Goal: Transaction & Acquisition: Book appointment/travel/reservation

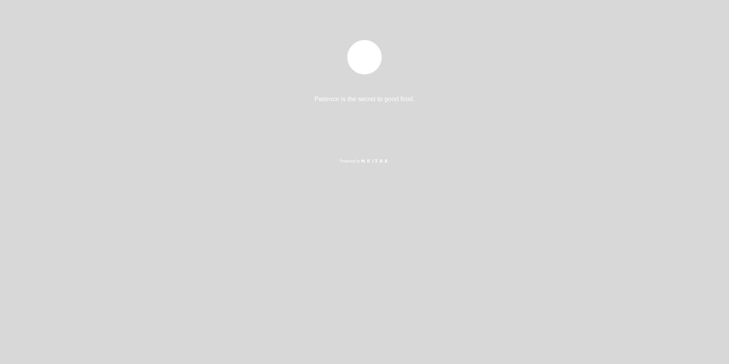
select select "pt"
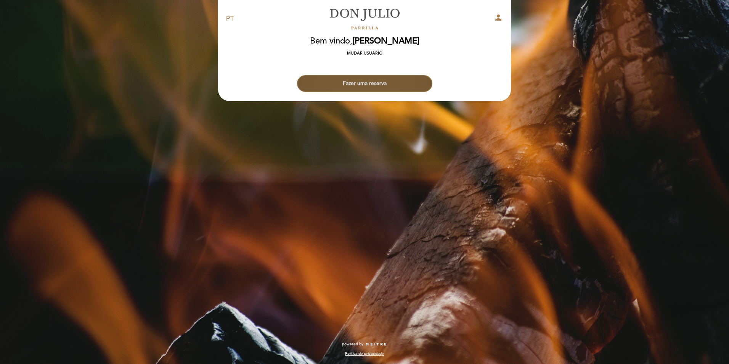
click at [359, 83] on button "Fazer uma reserva" at bounding box center [364, 83] width 135 height 17
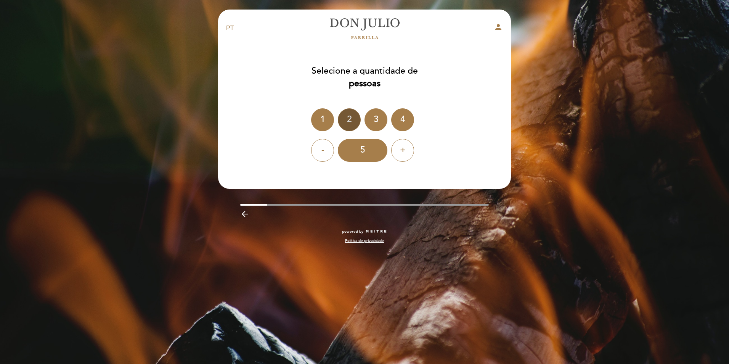
click at [347, 117] on div "2" at bounding box center [349, 119] width 23 height 23
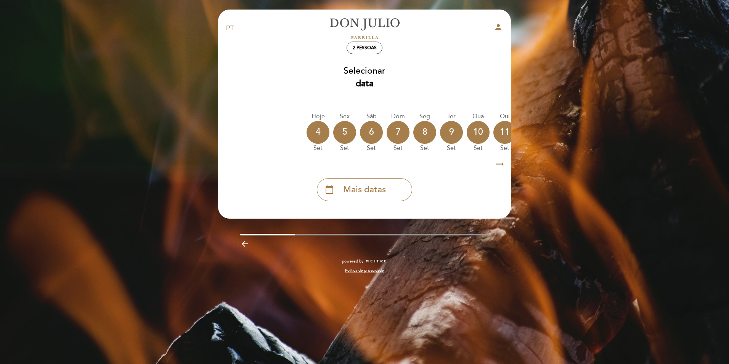
click at [498, 164] on icon "arrow_right_alt" at bounding box center [499, 164] width 11 height 16
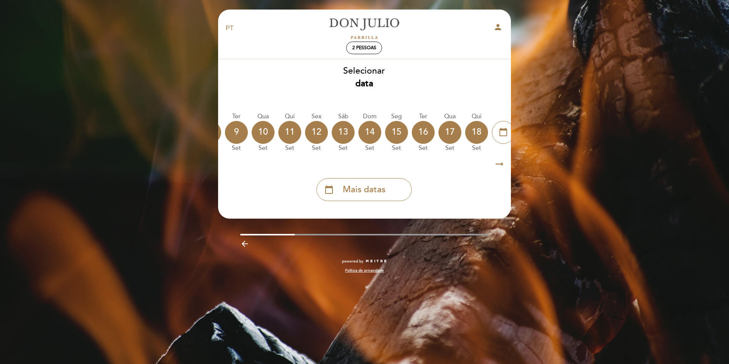
scroll to position [0, 222]
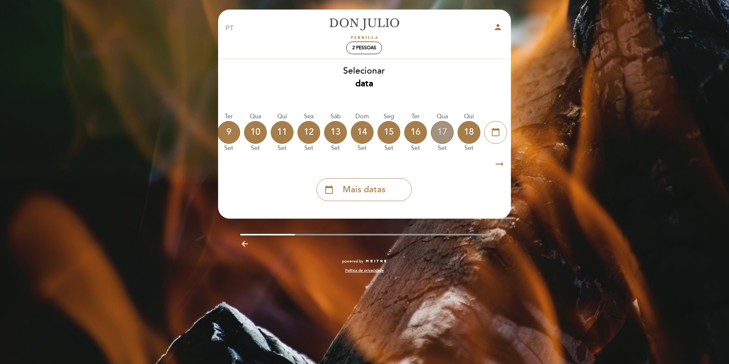
click at [447, 136] on div "17" at bounding box center [442, 132] width 23 height 23
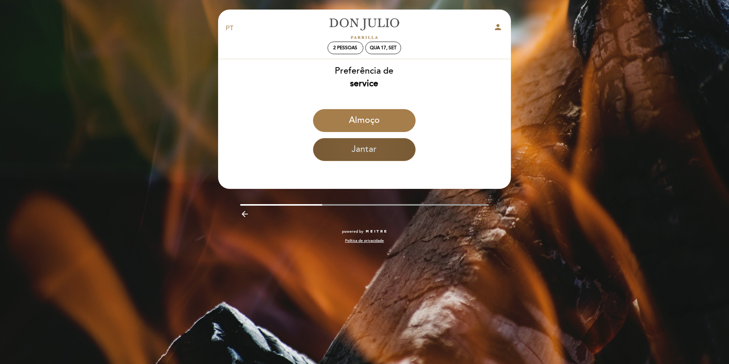
click at [358, 150] on button "Jantar" at bounding box center [364, 149] width 103 height 23
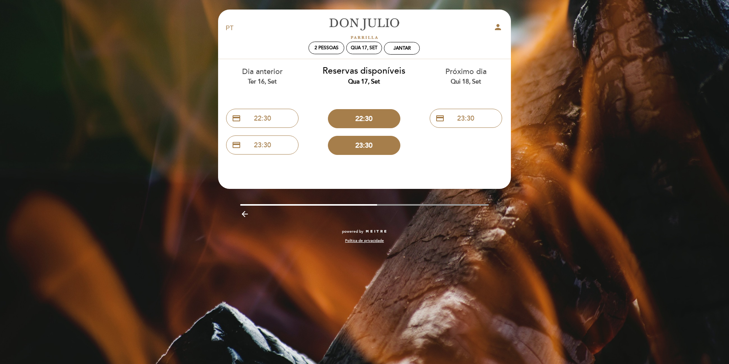
click at [247, 213] on icon "arrow_backward" at bounding box center [244, 213] width 9 height 9
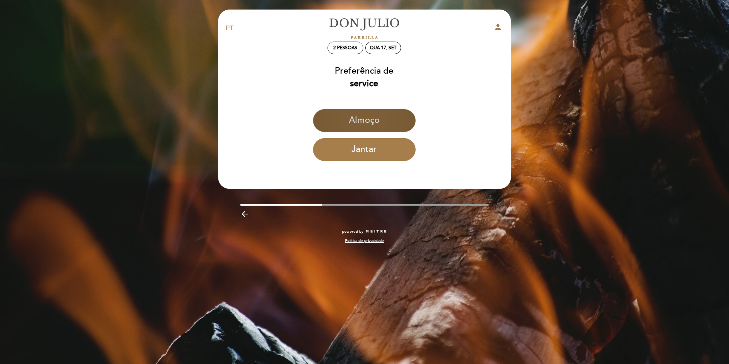
click at [335, 125] on button "Almoço" at bounding box center [364, 120] width 103 height 23
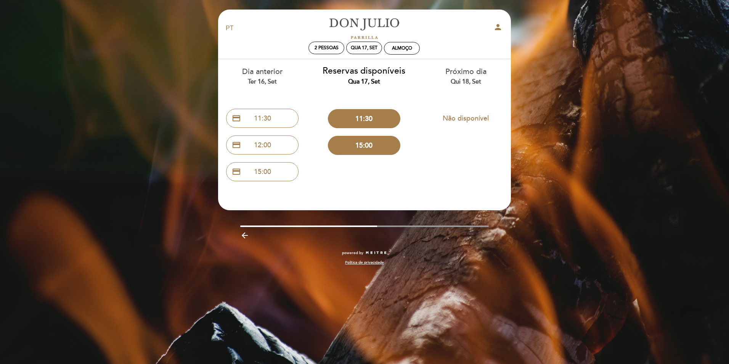
click at [241, 236] on icon "arrow_backward" at bounding box center [244, 235] width 9 height 9
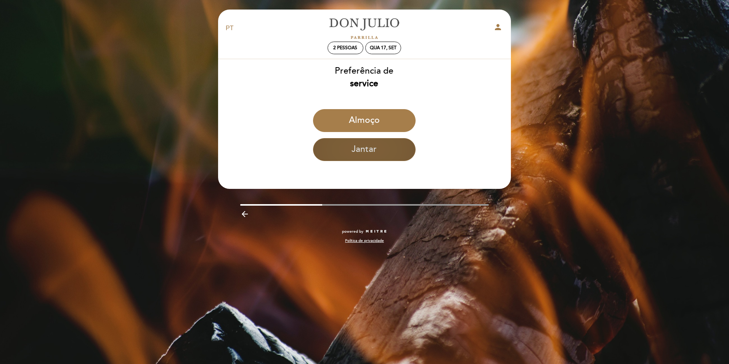
click at [353, 156] on button "Jantar" at bounding box center [364, 149] width 103 height 23
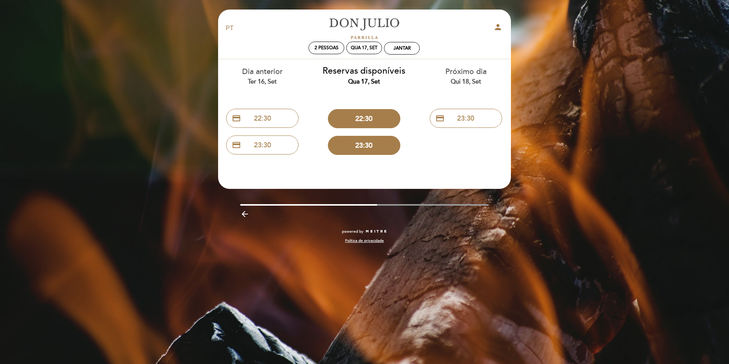
click at [244, 213] on icon "arrow_backward" at bounding box center [244, 213] width 9 height 9
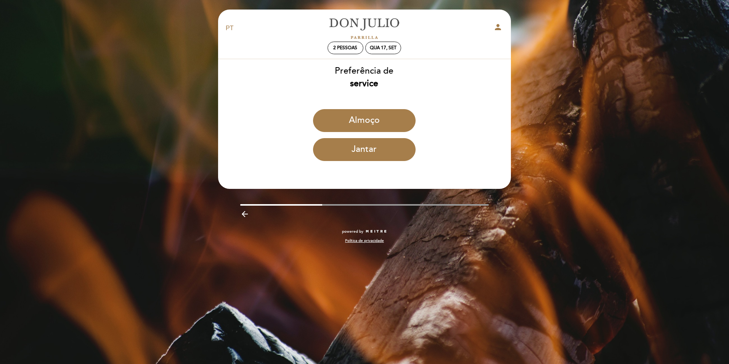
click at [243, 212] on icon "arrow_backward" at bounding box center [244, 213] width 9 height 9
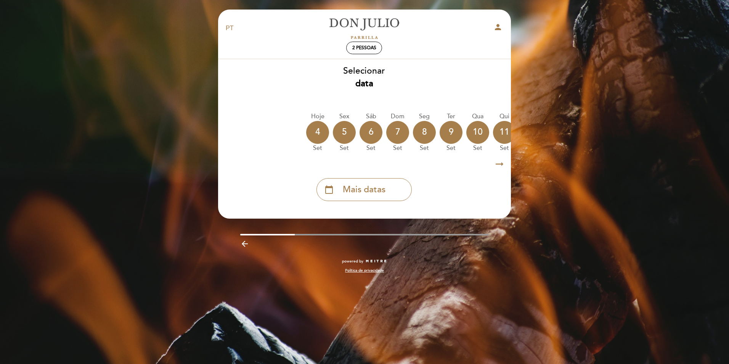
click at [502, 19] on div "EN ES PT [PERSON_NAME] person" at bounding box center [364, 28] width 288 height 27
click at [500, 24] on icon "person" at bounding box center [498, 27] width 9 height 9
select select "pt"
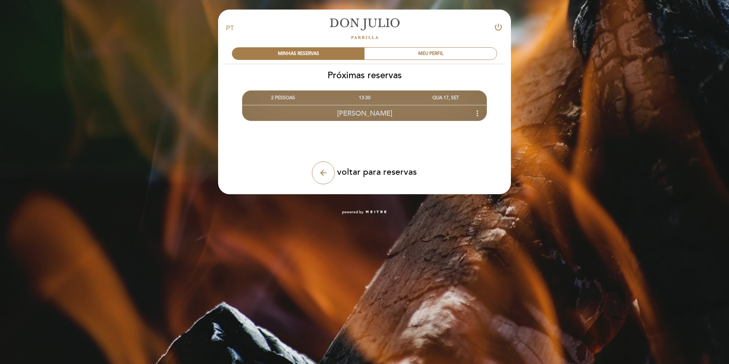
click at [369, 113] on span "[PERSON_NAME]" at bounding box center [364, 113] width 55 height 8
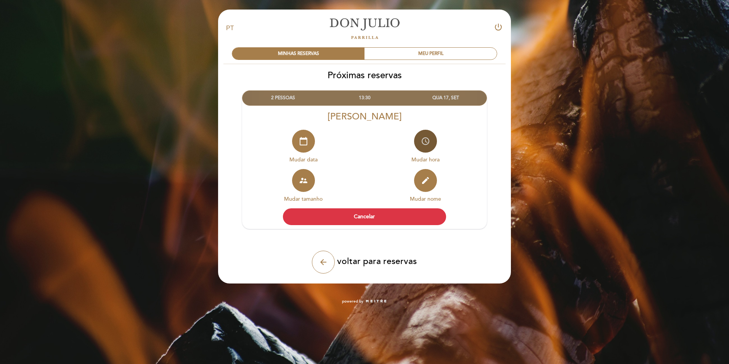
click at [428, 135] on button "access_time" at bounding box center [425, 141] width 23 height 23
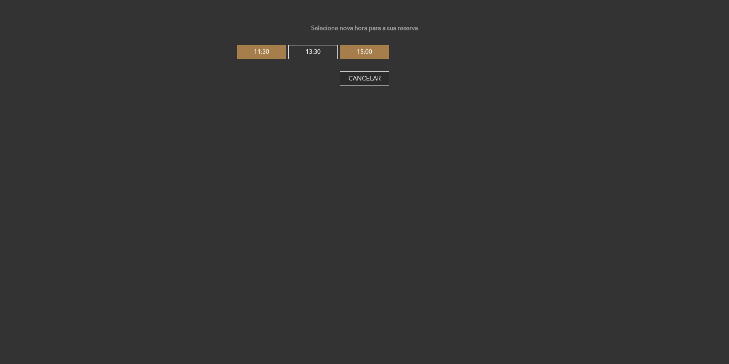
click at [368, 80] on button "Cancelar" at bounding box center [365, 78] width 50 height 14
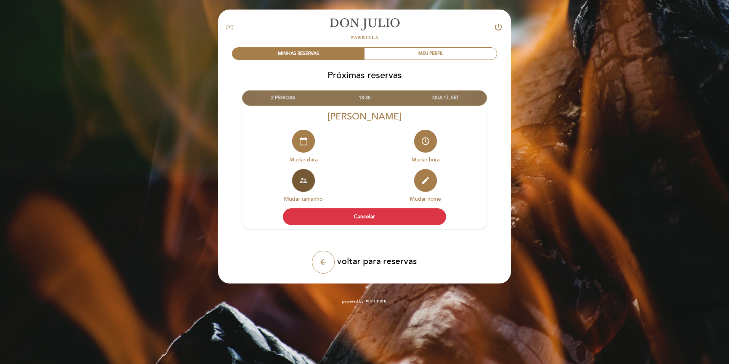
click at [305, 181] on icon "supervisor_account" at bounding box center [303, 180] width 9 height 9
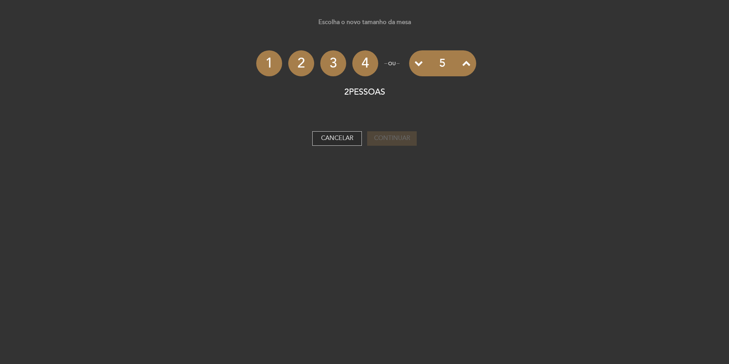
click at [331, 137] on button "Cancelar" at bounding box center [337, 138] width 50 height 14
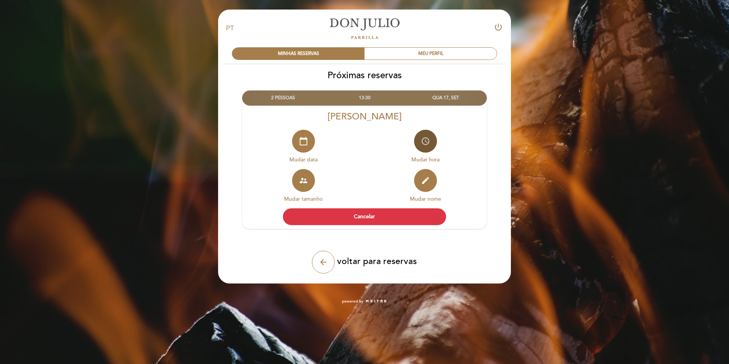
click at [428, 145] on icon "access_time" at bounding box center [425, 141] width 9 height 9
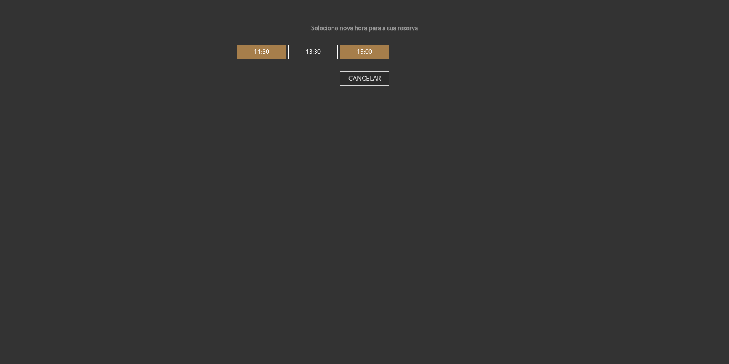
click at [375, 80] on button "Cancelar" at bounding box center [365, 78] width 50 height 14
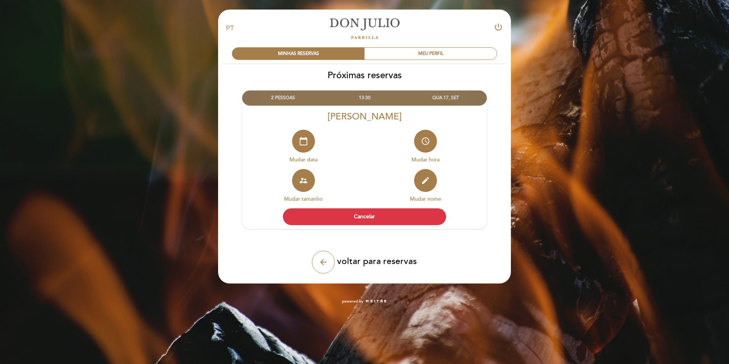
click at [451, 96] on div "QUA 17, SET" at bounding box center [445, 98] width 81 height 14
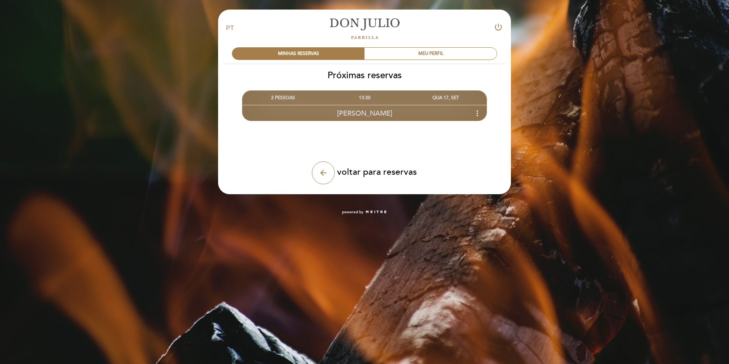
click at [451, 96] on div "QUA 17, SET" at bounding box center [445, 98] width 81 height 14
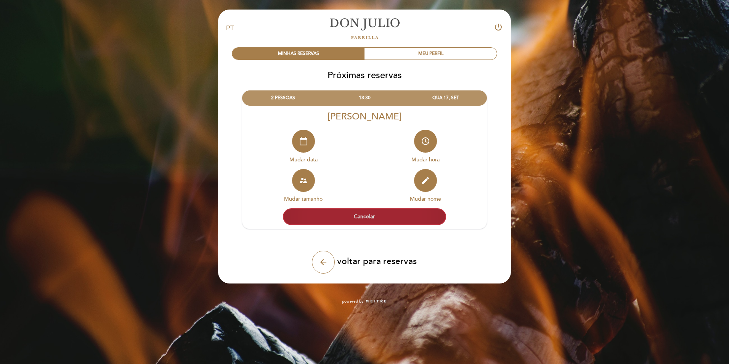
click at [376, 218] on button "Cancelar" at bounding box center [364, 216] width 163 height 17
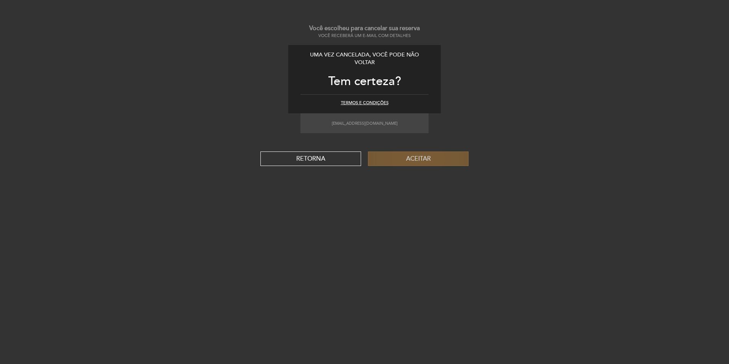
click at [423, 159] on button "Aceitar" at bounding box center [418, 158] width 101 height 14
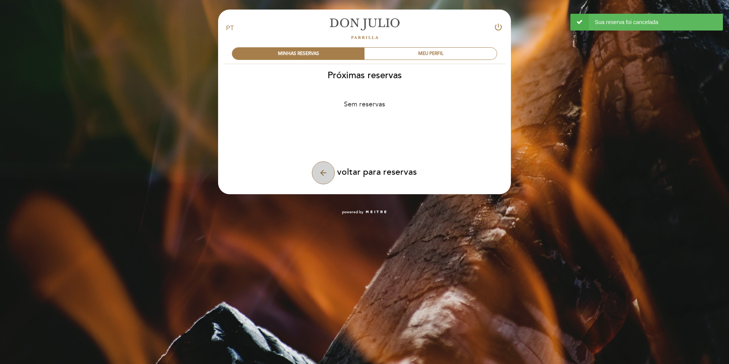
click at [326, 171] on icon "arrow_back" at bounding box center [323, 172] width 9 height 9
select select "pt"
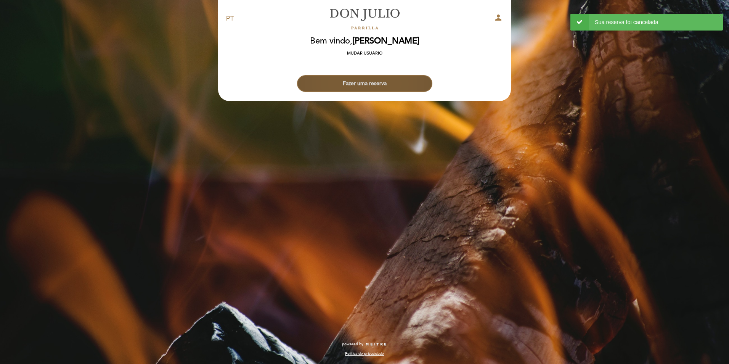
click at [370, 82] on button "Fazer uma reserva" at bounding box center [364, 83] width 135 height 17
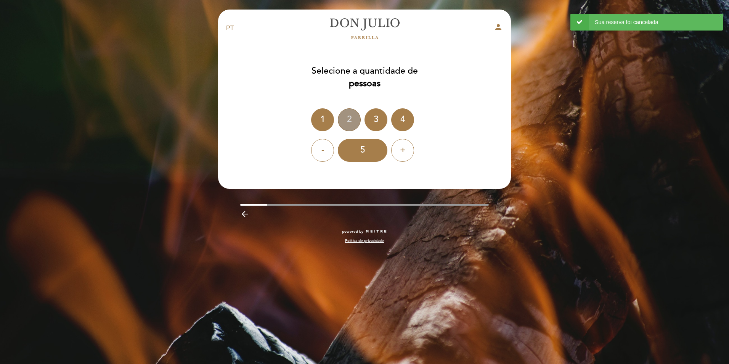
click at [358, 124] on div "2" at bounding box center [349, 119] width 23 height 23
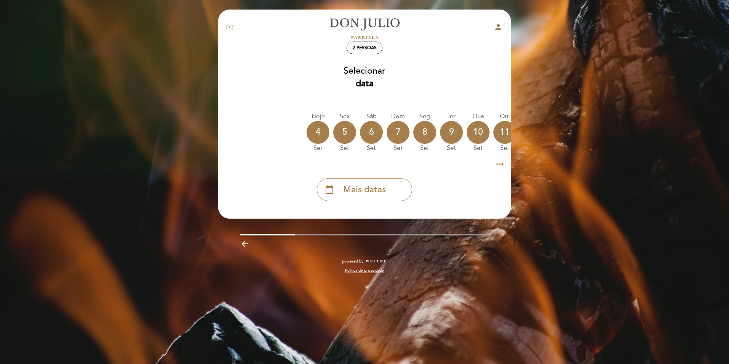
click at [500, 162] on icon "arrow_right_alt" at bounding box center [499, 164] width 11 height 16
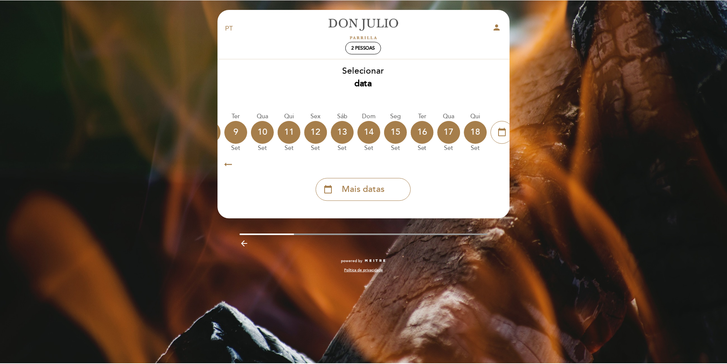
scroll to position [0, 222]
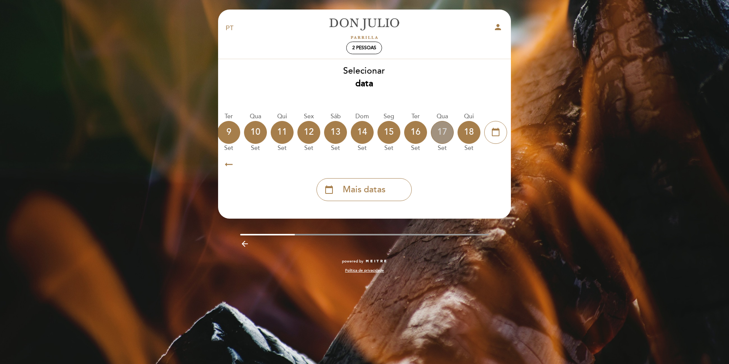
click at [434, 129] on div "17" at bounding box center [442, 132] width 23 height 23
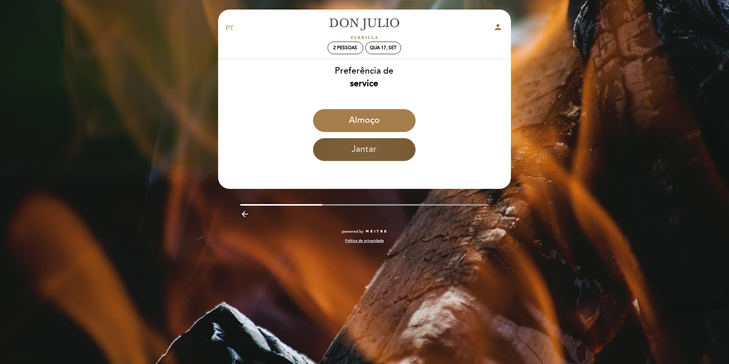
click at [365, 151] on button "Jantar" at bounding box center [364, 149] width 103 height 23
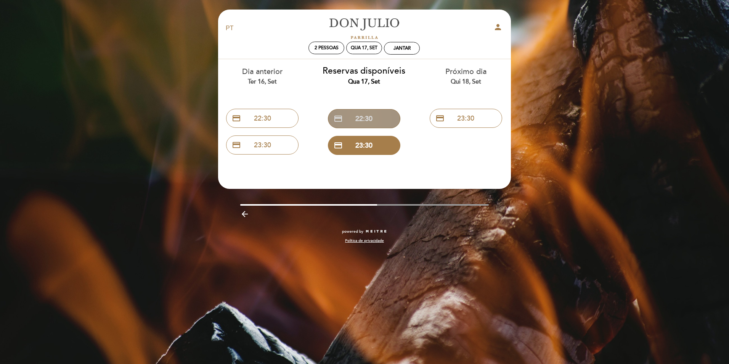
click at [369, 120] on button "credit_card 22:30" at bounding box center [364, 118] width 72 height 19
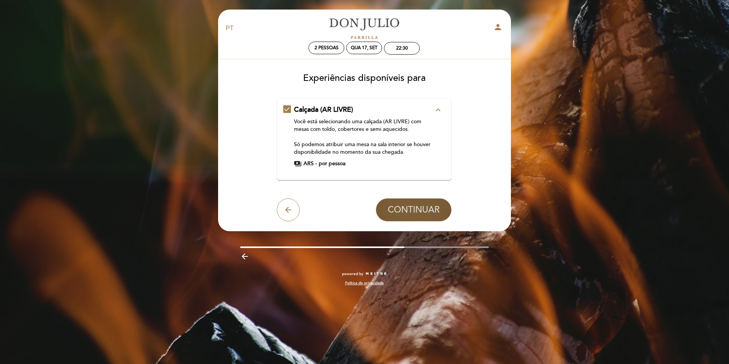
click at [427, 212] on span "CONTINUAR" at bounding box center [414, 209] width 52 height 11
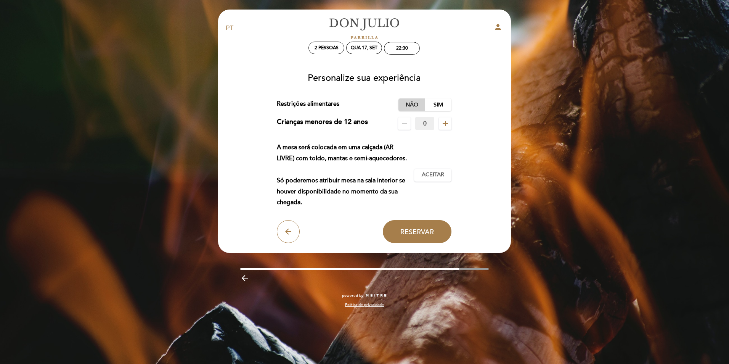
click at [412, 102] on label "Não" at bounding box center [412, 104] width 27 height 13
click at [435, 175] on span "Aceitar" at bounding box center [433, 175] width 23 height 8
click at [416, 229] on span "Reservar" at bounding box center [417, 231] width 34 height 8
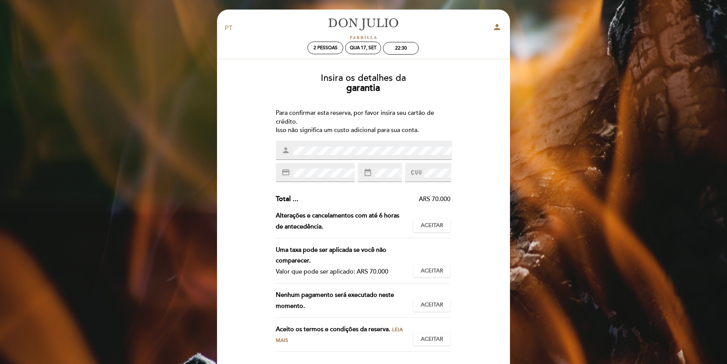
click at [373, 171] on span "date_range" at bounding box center [368, 172] width 10 height 9
click at [424, 170] on span at bounding box center [437, 172] width 28 height 9
click at [439, 222] on span "Aceitar" at bounding box center [432, 226] width 23 height 8
click at [439, 273] on span "Aceitar" at bounding box center [432, 271] width 23 height 8
click at [438, 307] on span "Aceitar" at bounding box center [432, 305] width 23 height 8
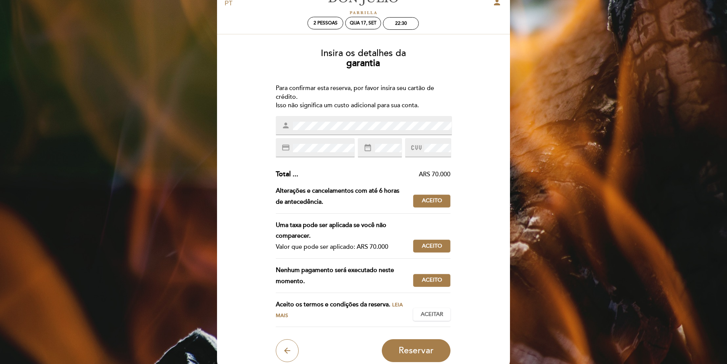
scroll to position [38, 0]
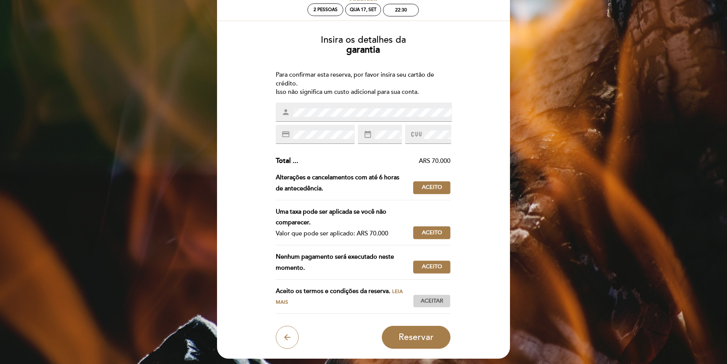
click at [431, 302] on span "Aceitar" at bounding box center [432, 301] width 23 height 8
click at [413, 338] on span "Reservar" at bounding box center [416, 337] width 35 height 11
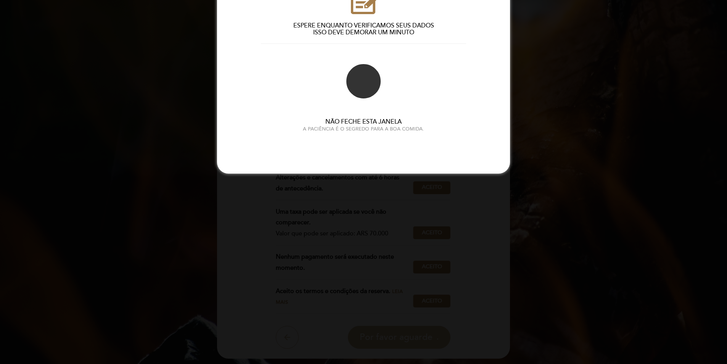
scroll to position [0, 0]
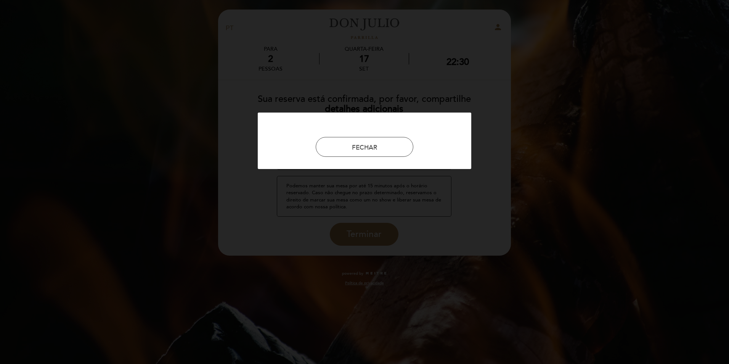
click at [346, 160] on div at bounding box center [364, 182] width 729 height 364
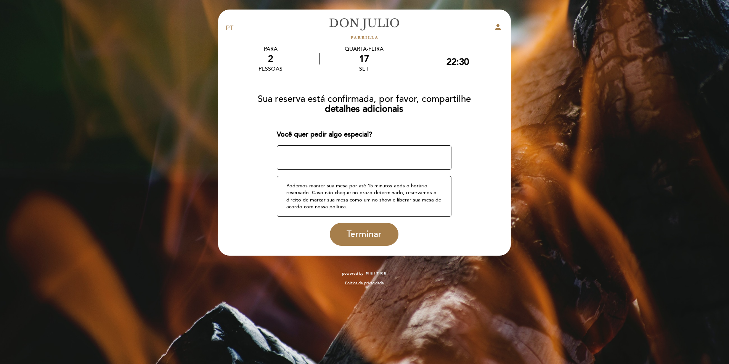
click at [346, 160] on textarea at bounding box center [364, 157] width 175 height 24
type textarea "Comemoração aniversario casamento"
click at [370, 235] on span "Terminar" at bounding box center [364, 234] width 35 height 11
